Goal: Check status: Check status

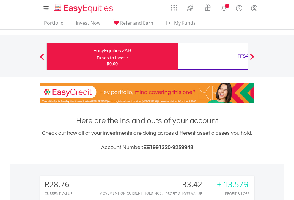
scroll to position [57, 93]
click at [97, 56] on div "Funds to invest:" at bounding box center [113, 58] width 32 height 6
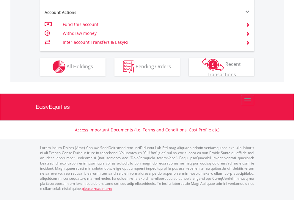
scroll to position [582, 0]
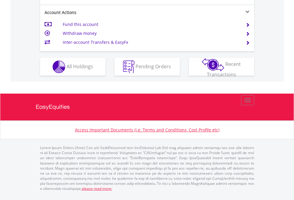
scroll to position [571, 0]
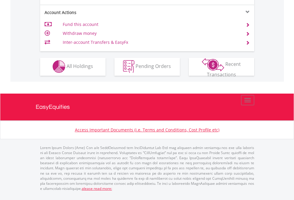
scroll to position [557, 0]
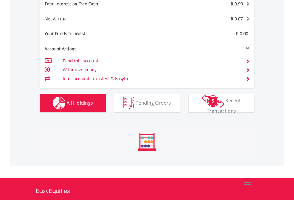
scroll to position [57, 93]
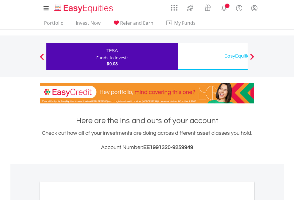
scroll to position [358, 0]
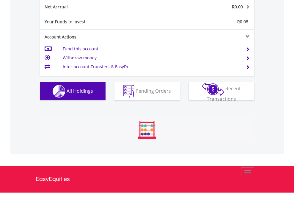
scroll to position [57, 93]
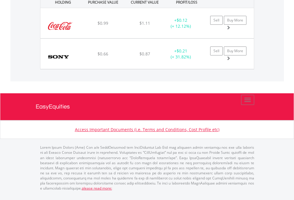
scroll to position [57, 93]
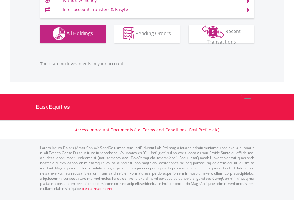
scroll to position [57, 93]
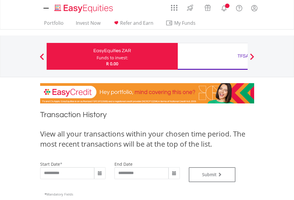
type input "**********"
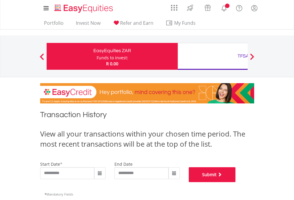
click at [236, 182] on button "Submit" at bounding box center [212, 174] width 47 height 15
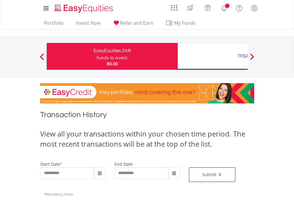
click at [213, 56] on div "TFSA" at bounding box center [244, 56] width 124 height 8
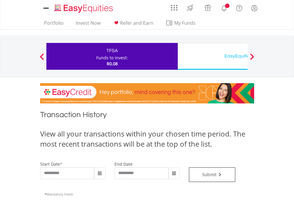
type input "**********"
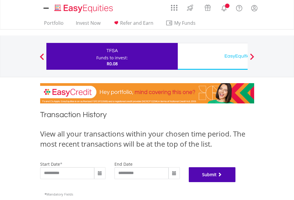
click at [236, 182] on button "Submit" at bounding box center [212, 174] width 47 height 15
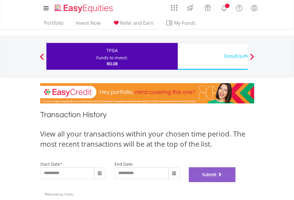
scroll to position [241, 0]
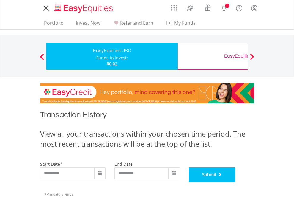
click at [236, 182] on button "Submit" at bounding box center [212, 174] width 47 height 15
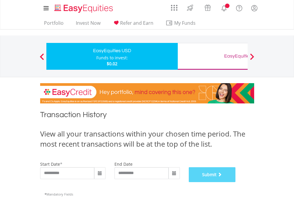
scroll to position [241, 0]
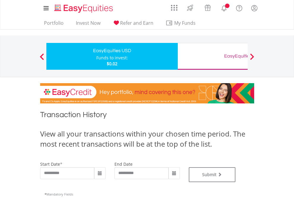
click at [213, 56] on div "EasyEquities GBP" at bounding box center [244, 56] width 124 height 8
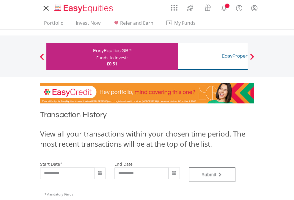
type input "**********"
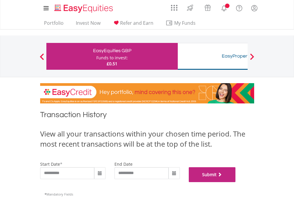
click at [236, 182] on button "Submit" at bounding box center [212, 174] width 47 height 15
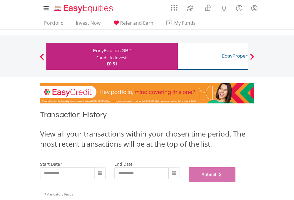
scroll to position [241, 0]
